Goal: Information Seeking & Learning: Learn about a topic

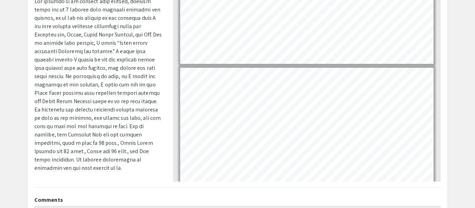
scroll to position [764, 0]
drag, startPoint x: 121, startPoint y: 141, endPoint x: 58, endPoint y: 151, distance: 63.6
click at [58, 151] on p at bounding box center [98, 84] width 128 height 175
copy p "Oil never dissolved."
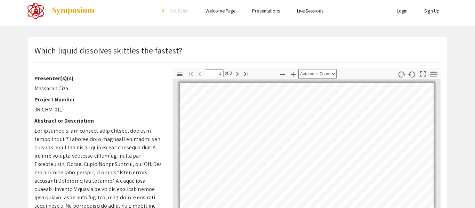
scroll to position [0, 0]
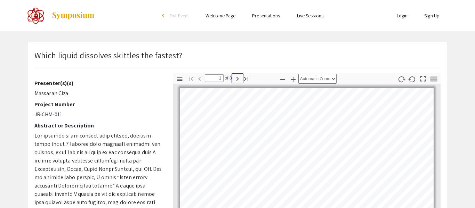
click at [237, 78] on icon "button" at bounding box center [237, 79] width 8 height 8
click at [245, 80] on icon "button" at bounding box center [246, 79] width 8 height 8
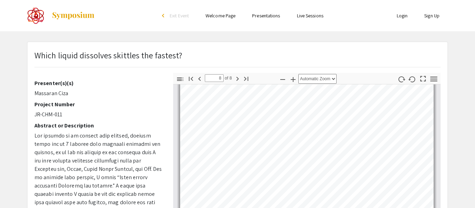
scroll to position [941, 0]
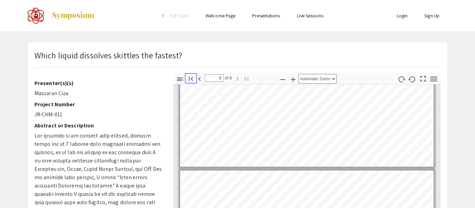
click at [189, 79] on icon "button" at bounding box center [191, 79] width 4 height 4
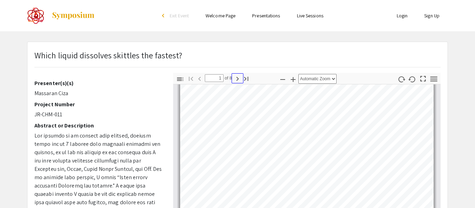
click at [236, 80] on icon "button" at bounding box center [237, 79] width 8 height 8
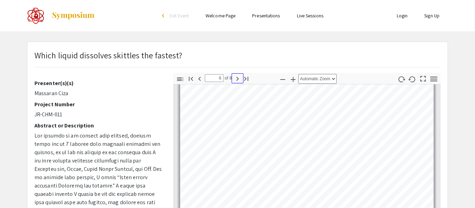
click at [236, 80] on icon "button" at bounding box center [237, 79] width 8 height 8
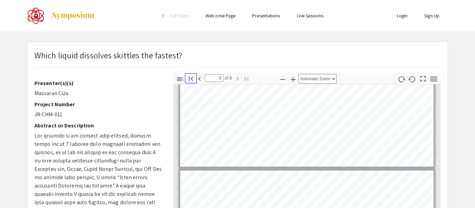
click at [187, 80] on icon "button" at bounding box center [191, 79] width 8 height 8
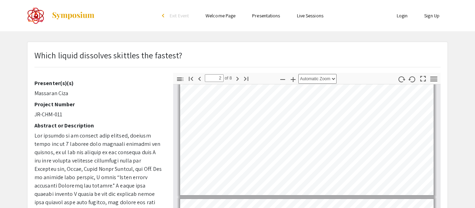
type input "1"
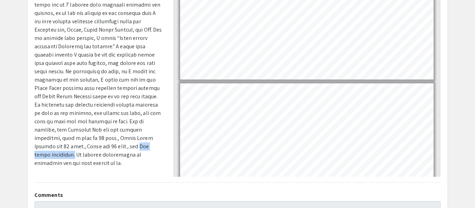
scroll to position [140, 0]
click at [93, 151] on p at bounding box center [98, 79] width 128 height 175
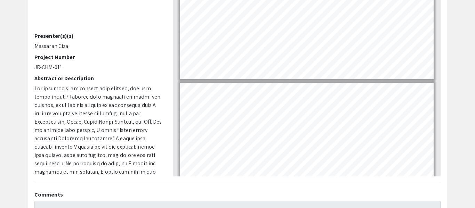
scroll to position [0, 0]
